Goal: Information Seeking & Learning: Learn about a topic

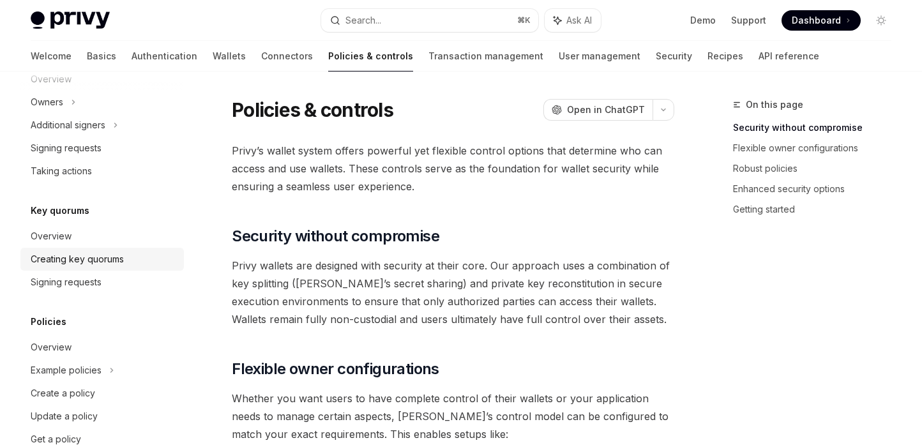
scroll to position [454, 0]
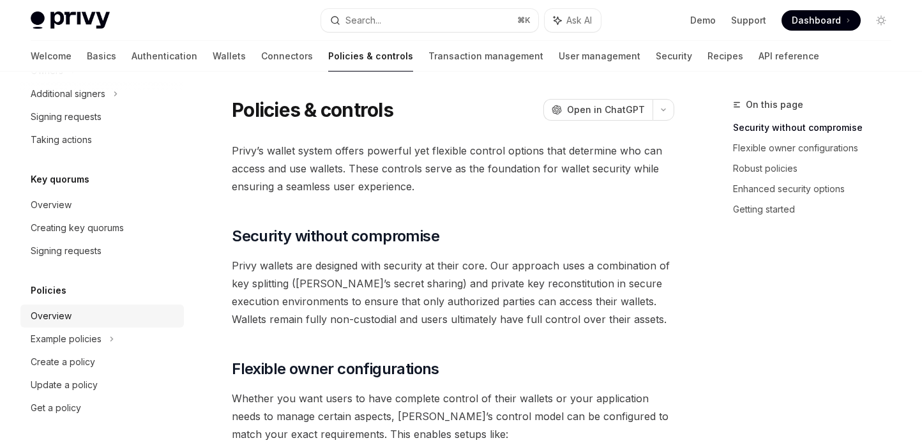
click at [68, 315] on div "Overview" at bounding box center [51, 315] width 41 height 15
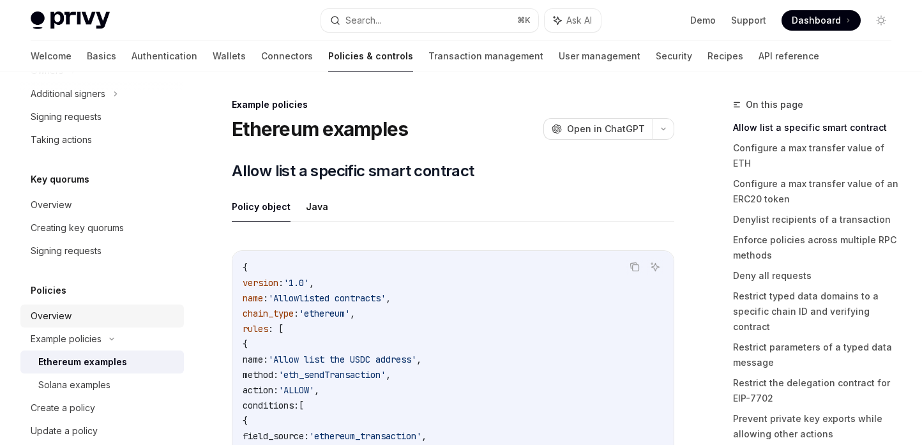
click at [68, 319] on div "Overview" at bounding box center [51, 315] width 41 height 15
type textarea "*"
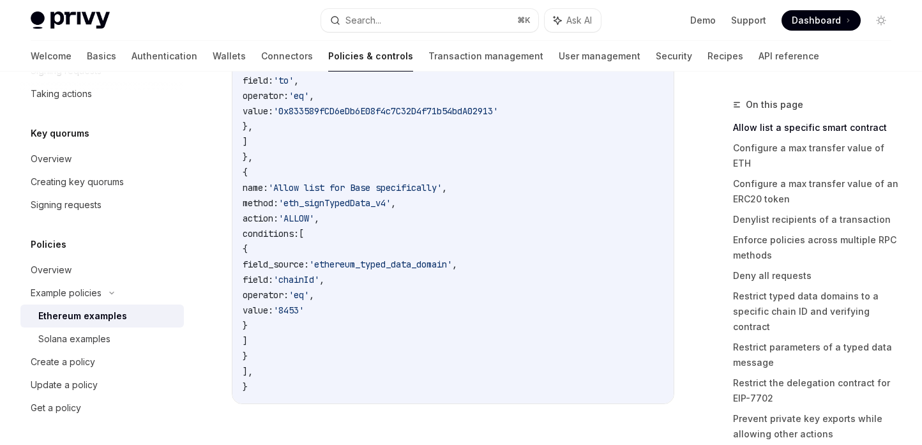
scroll to position [423, 0]
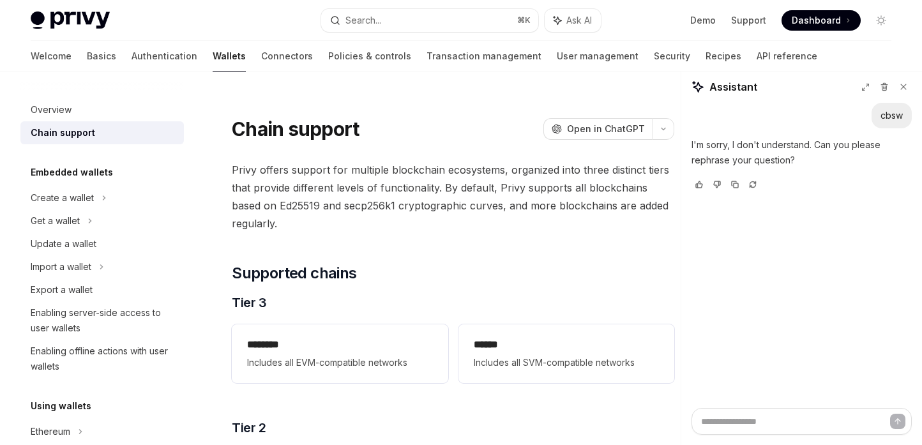
scroll to position [190, 0]
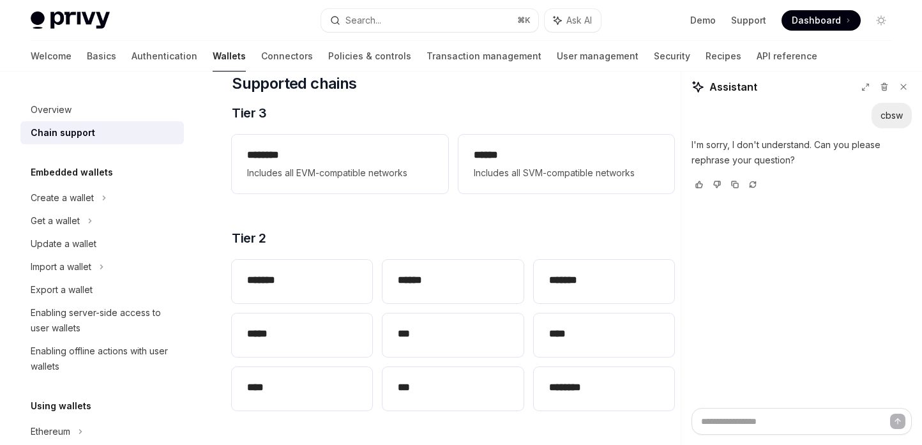
click at [355, 22] on div "Search..." at bounding box center [364, 20] width 36 height 15
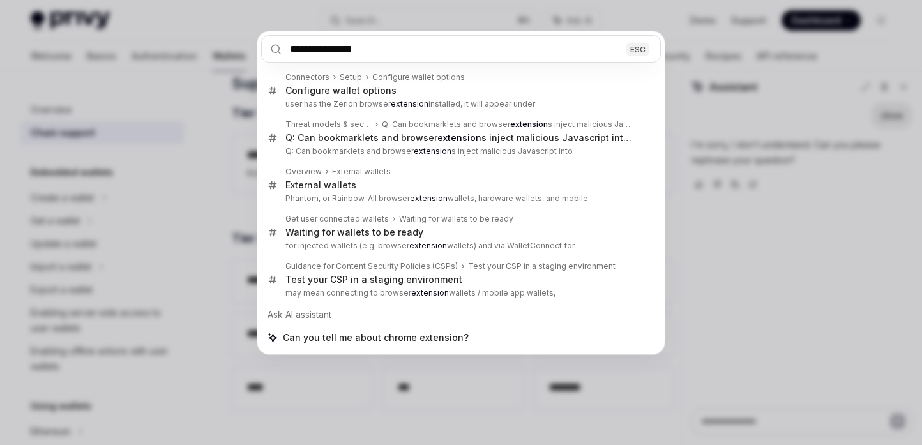
type input "**********"
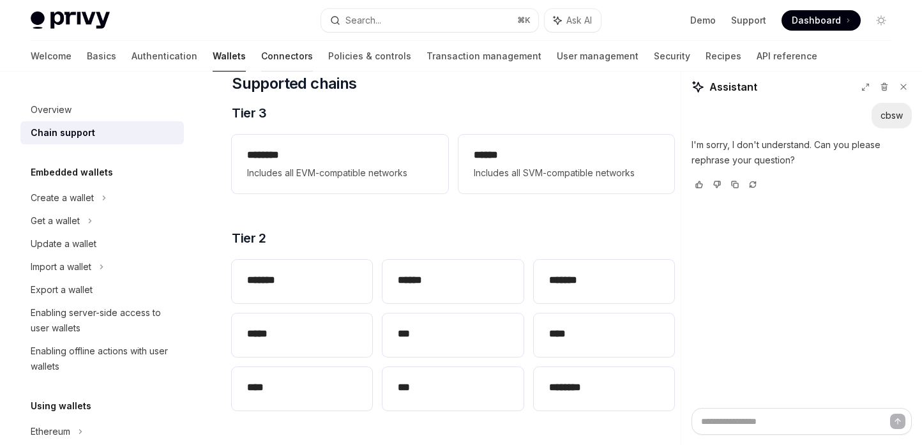
click at [261, 61] on link "Connectors" at bounding box center [287, 56] width 52 height 31
type textarea "*"
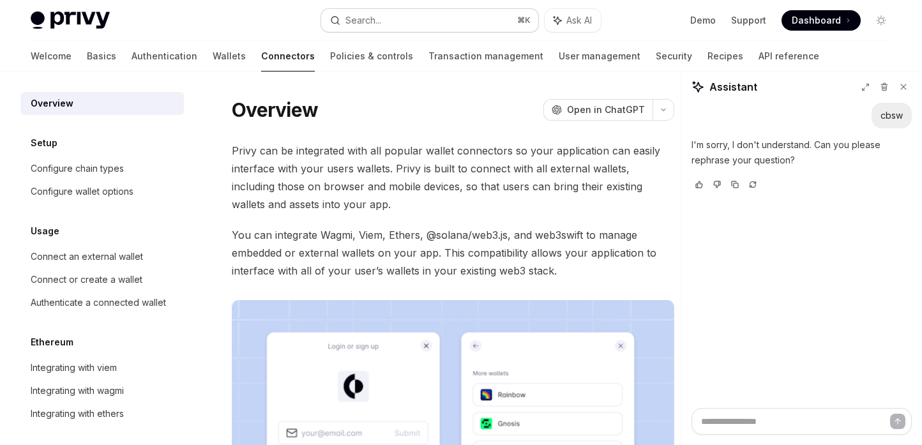
click at [377, 25] on div "Search..." at bounding box center [364, 20] width 36 height 15
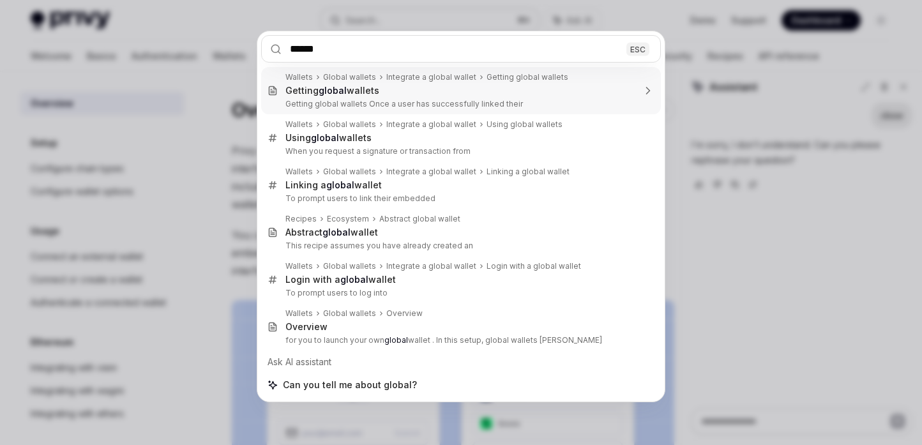
type input "******"
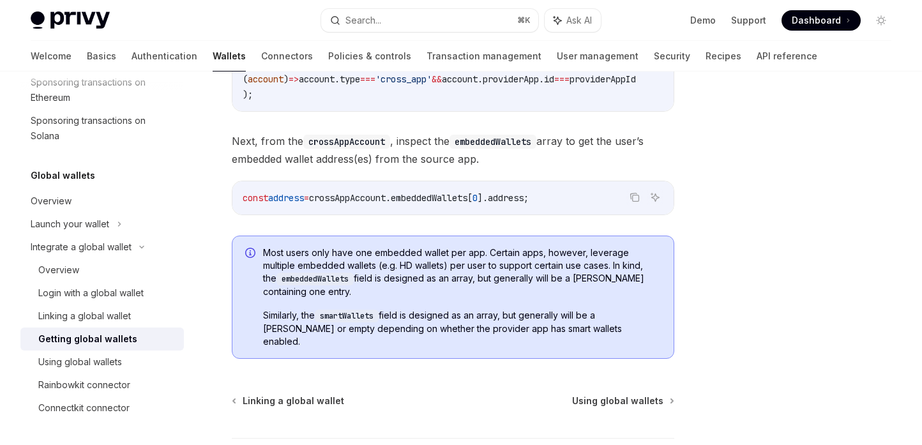
scroll to position [982, 0]
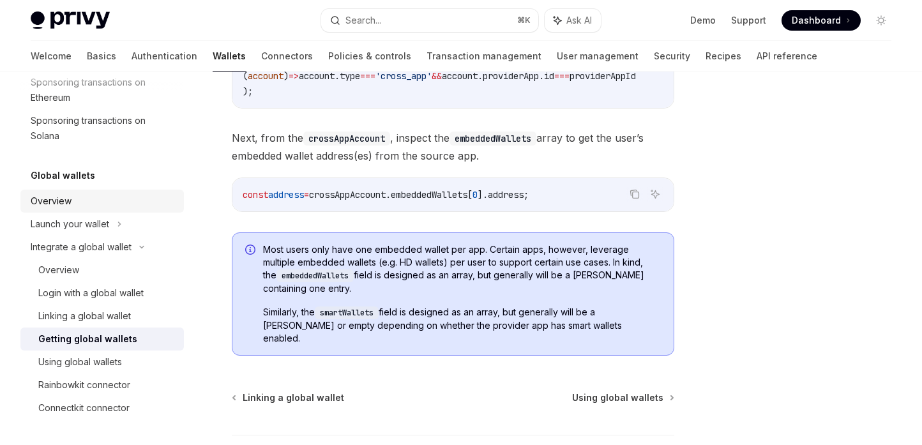
click at [133, 206] on div "Overview" at bounding box center [104, 201] width 146 height 15
type textarea "*"
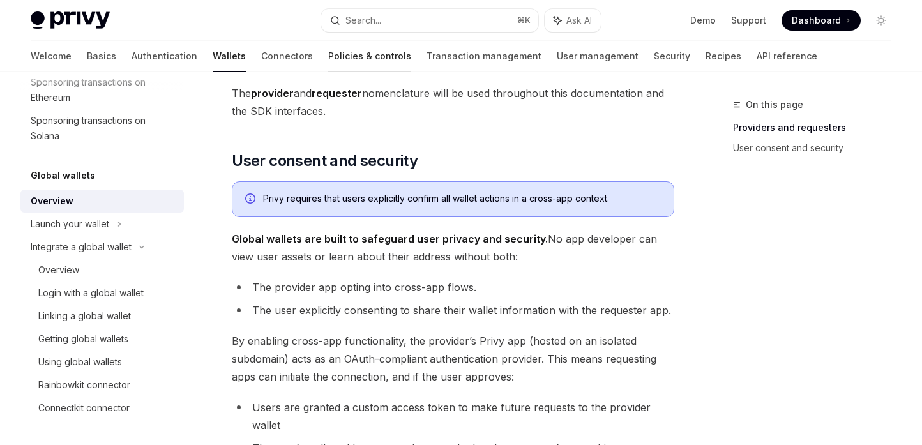
scroll to position [813, 0]
